Goal: Transaction & Acquisition: Purchase product/service

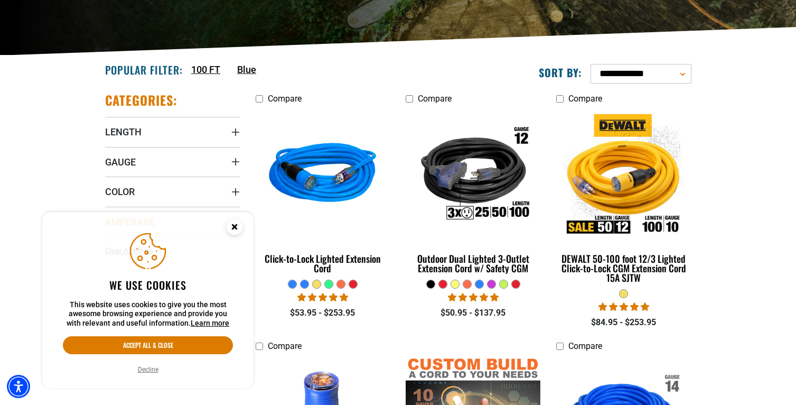
scroll to position [264, 0]
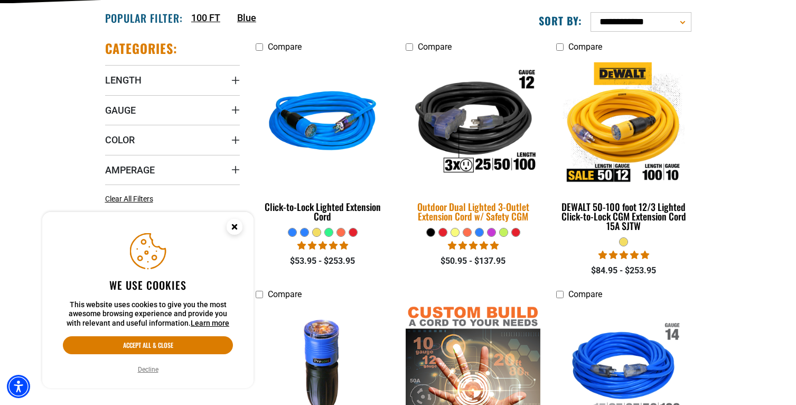
click at [477, 138] on img at bounding box center [473, 122] width 148 height 135
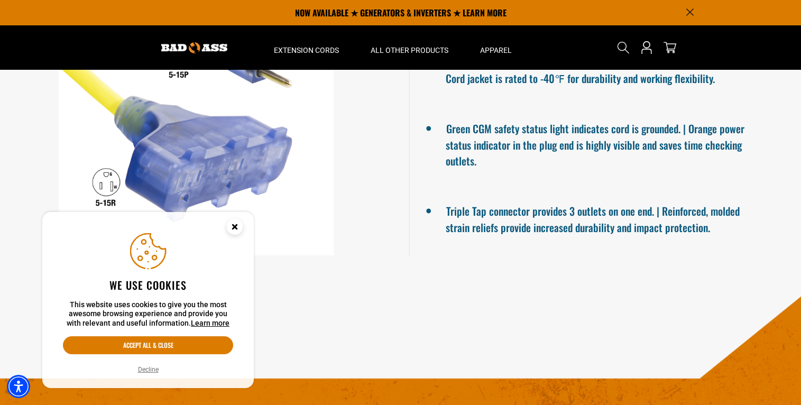
scroll to position [845, 0]
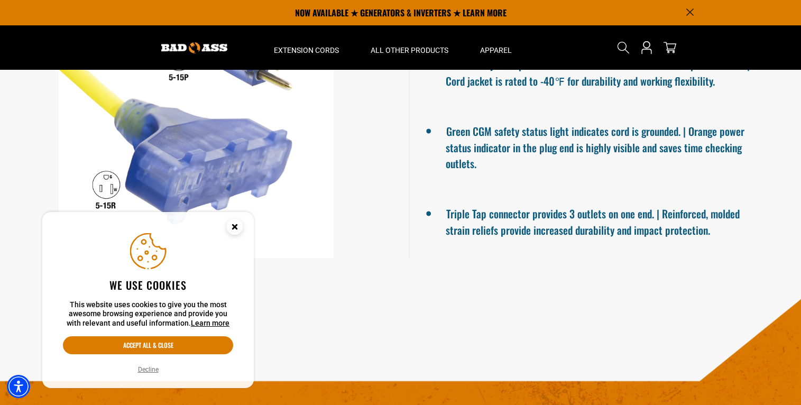
click at [234, 226] on icon "Close this option" at bounding box center [235, 227] width 4 height 4
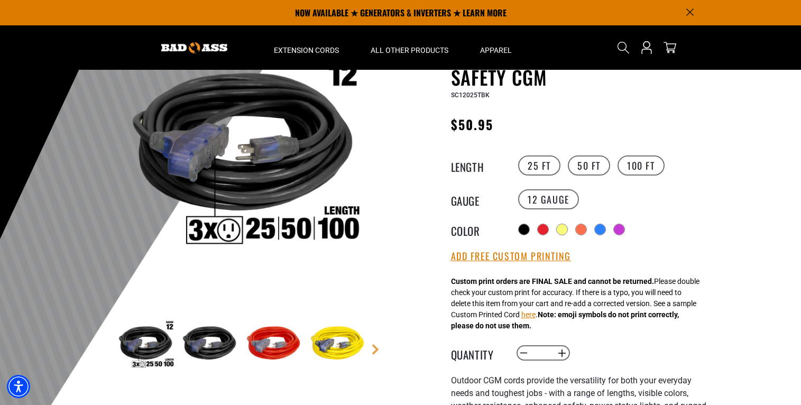
scroll to position [0, 0]
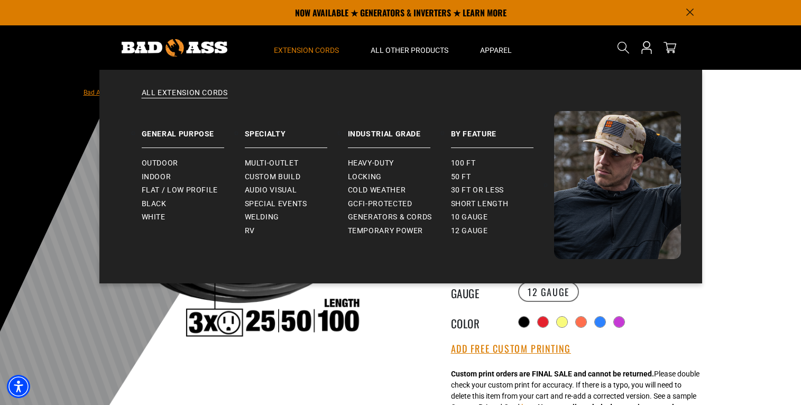
click at [318, 47] on span "Extension Cords" at bounding box center [306, 50] width 65 height 10
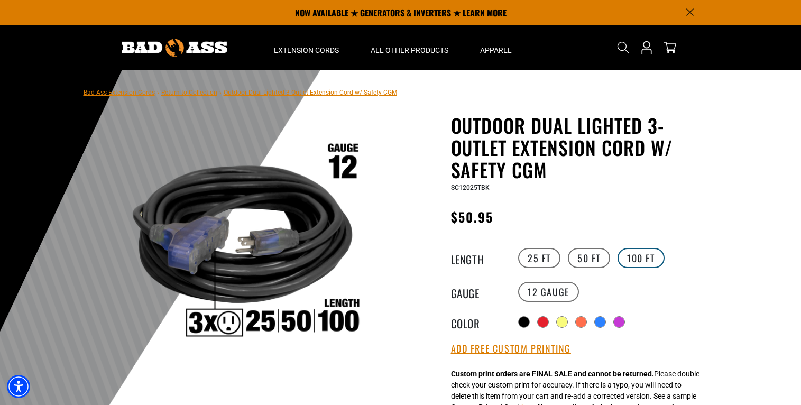
click at [641, 254] on label "100 FT" at bounding box center [640, 258] width 47 height 20
